Goal: Task Accomplishment & Management: Complete application form

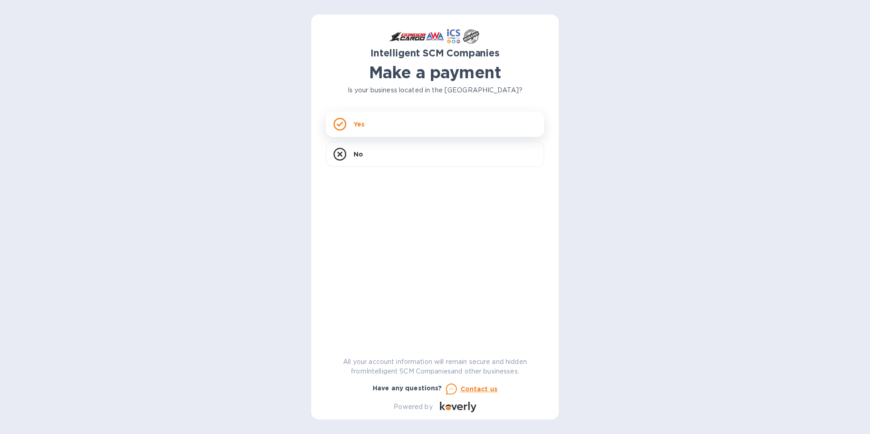
click at [412, 124] on div "Yes" at bounding box center [435, 124] width 219 height 25
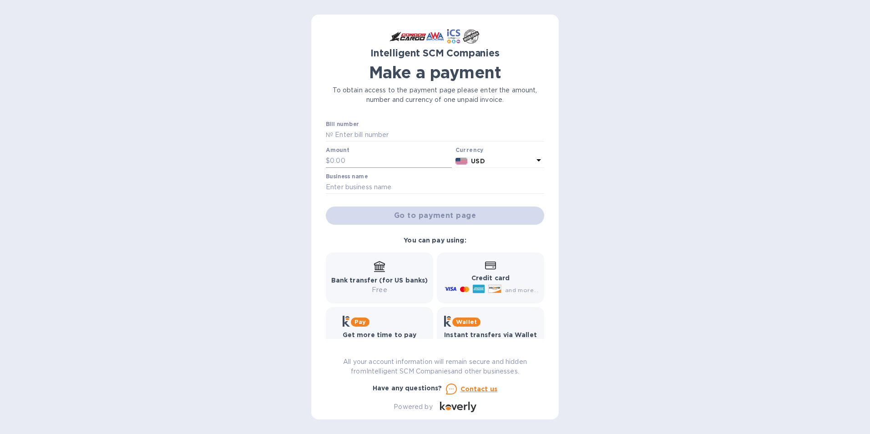
click at [353, 158] on input "text" at bounding box center [391, 161] width 122 height 14
click at [356, 139] on input "text" at bounding box center [438, 135] width 211 height 14
click at [382, 131] on input "text" at bounding box center [438, 135] width 211 height 14
paste input "S00502473"
type input "S00502473"
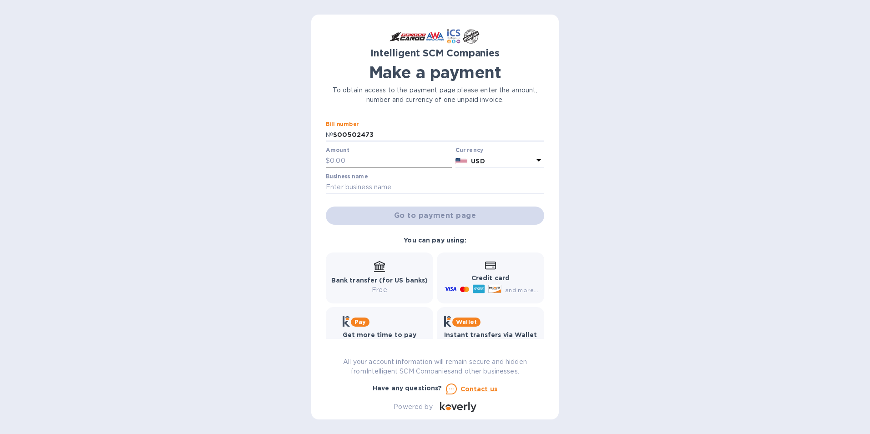
click at [347, 157] on input "text" at bounding box center [391, 161] width 122 height 14
type input "335.00"
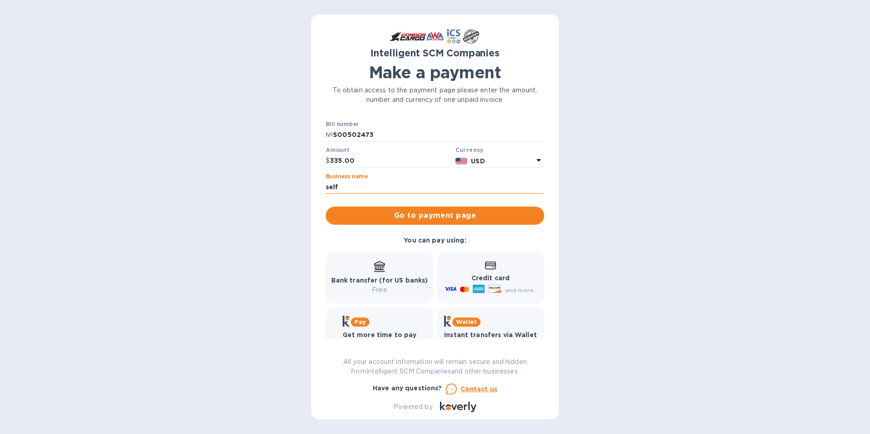
type input "self"
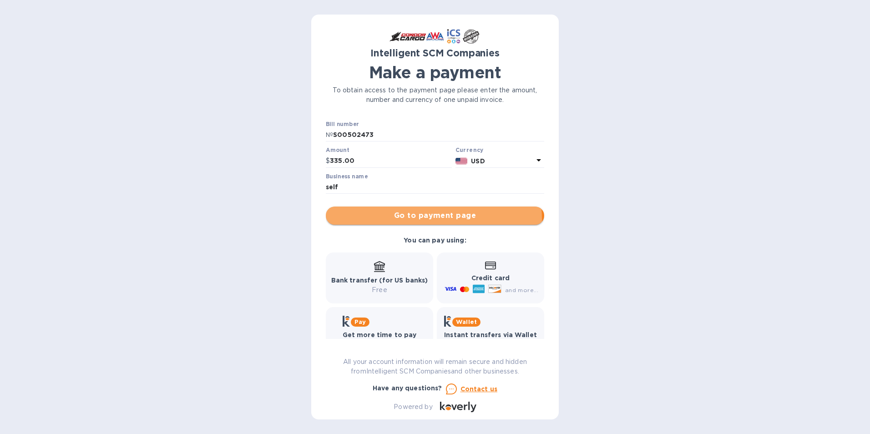
click at [431, 219] on span "Go to payment page" at bounding box center [435, 215] width 204 height 11
